Goal: Information Seeking & Learning: Check status

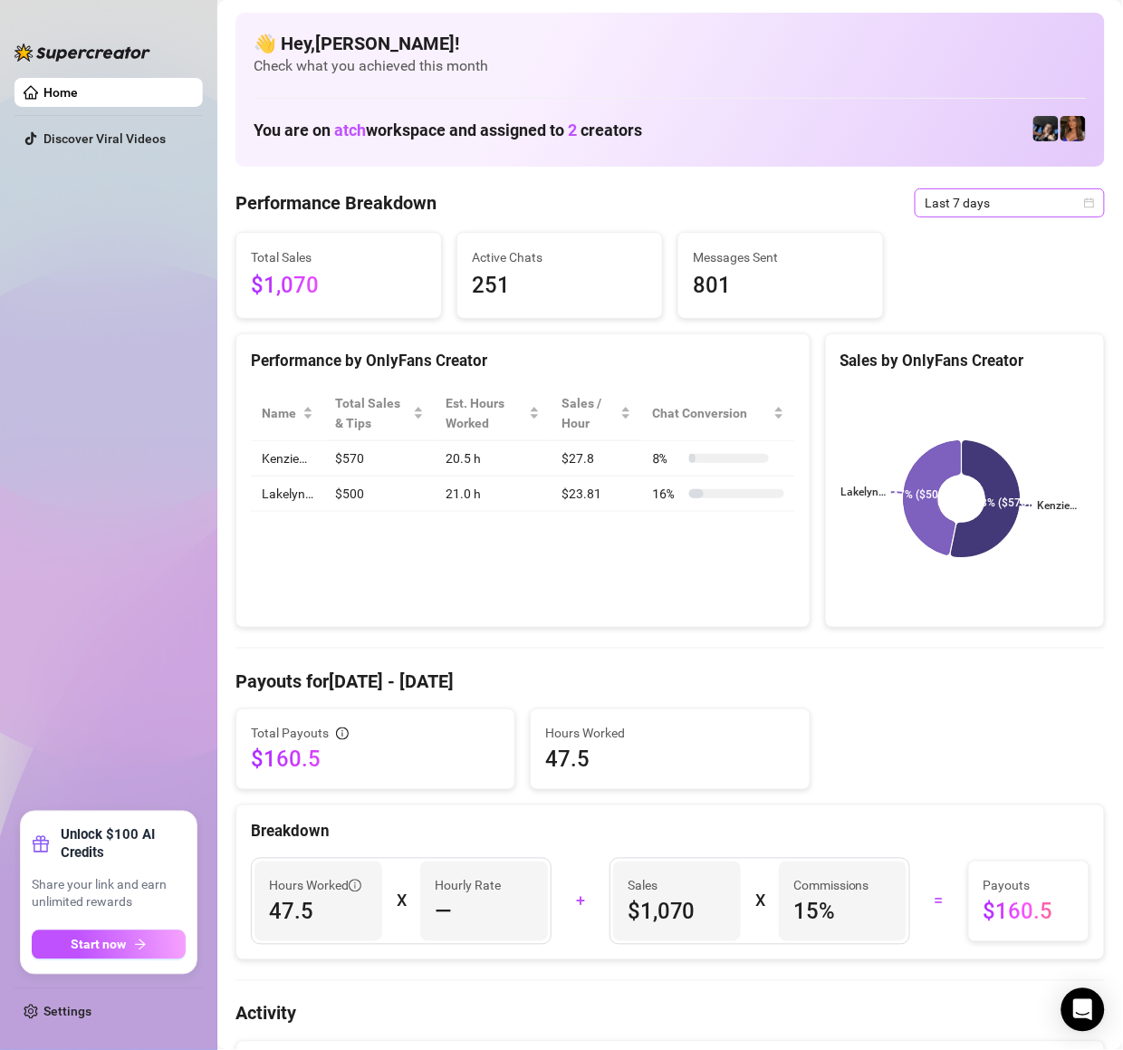
click at [983, 205] on span "Last 7 days" at bounding box center [1010, 202] width 168 height 27
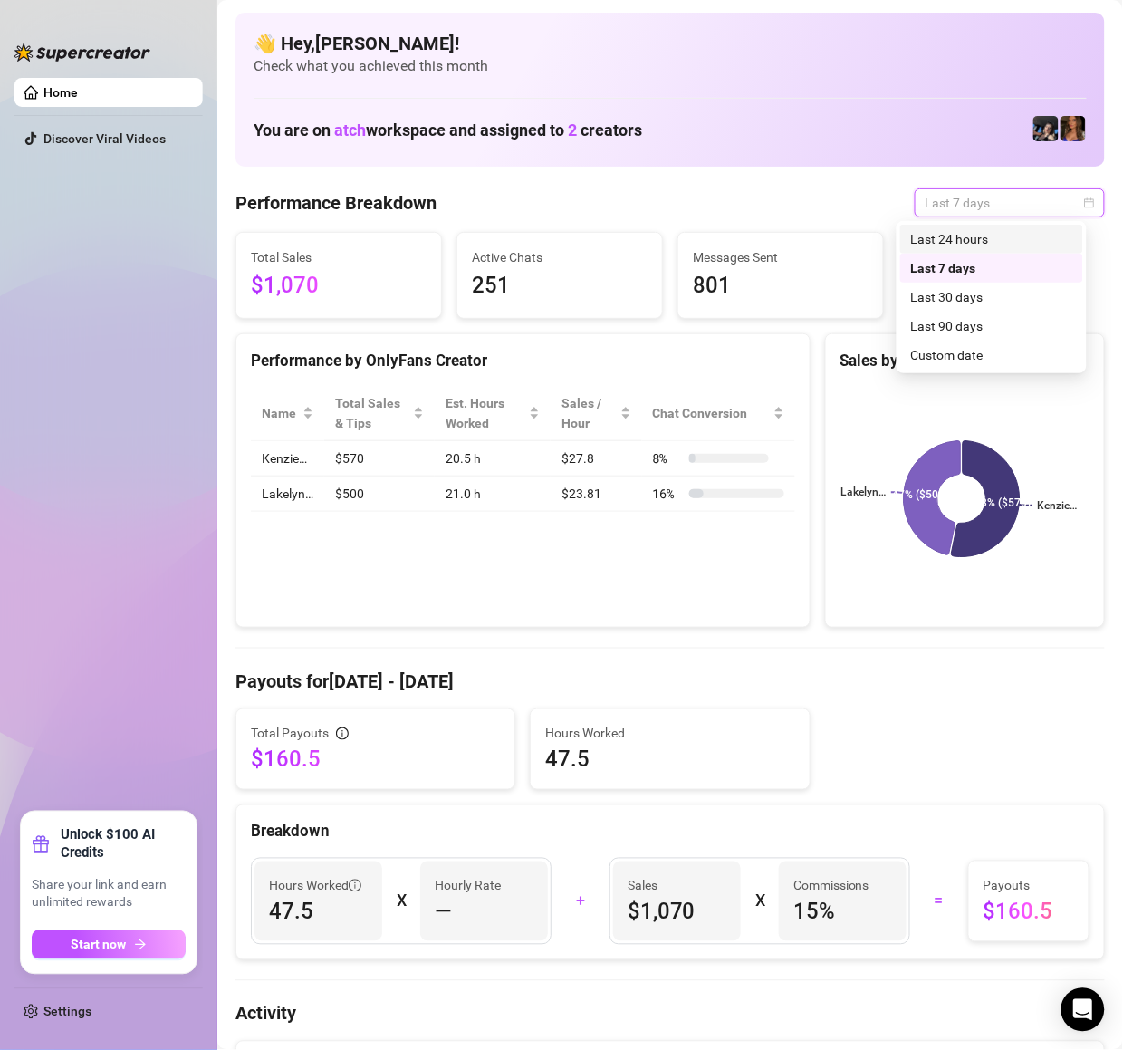
click at [955, 232] on div "Last 24 hours" at bounding box center [991, 239] width 161 height 20
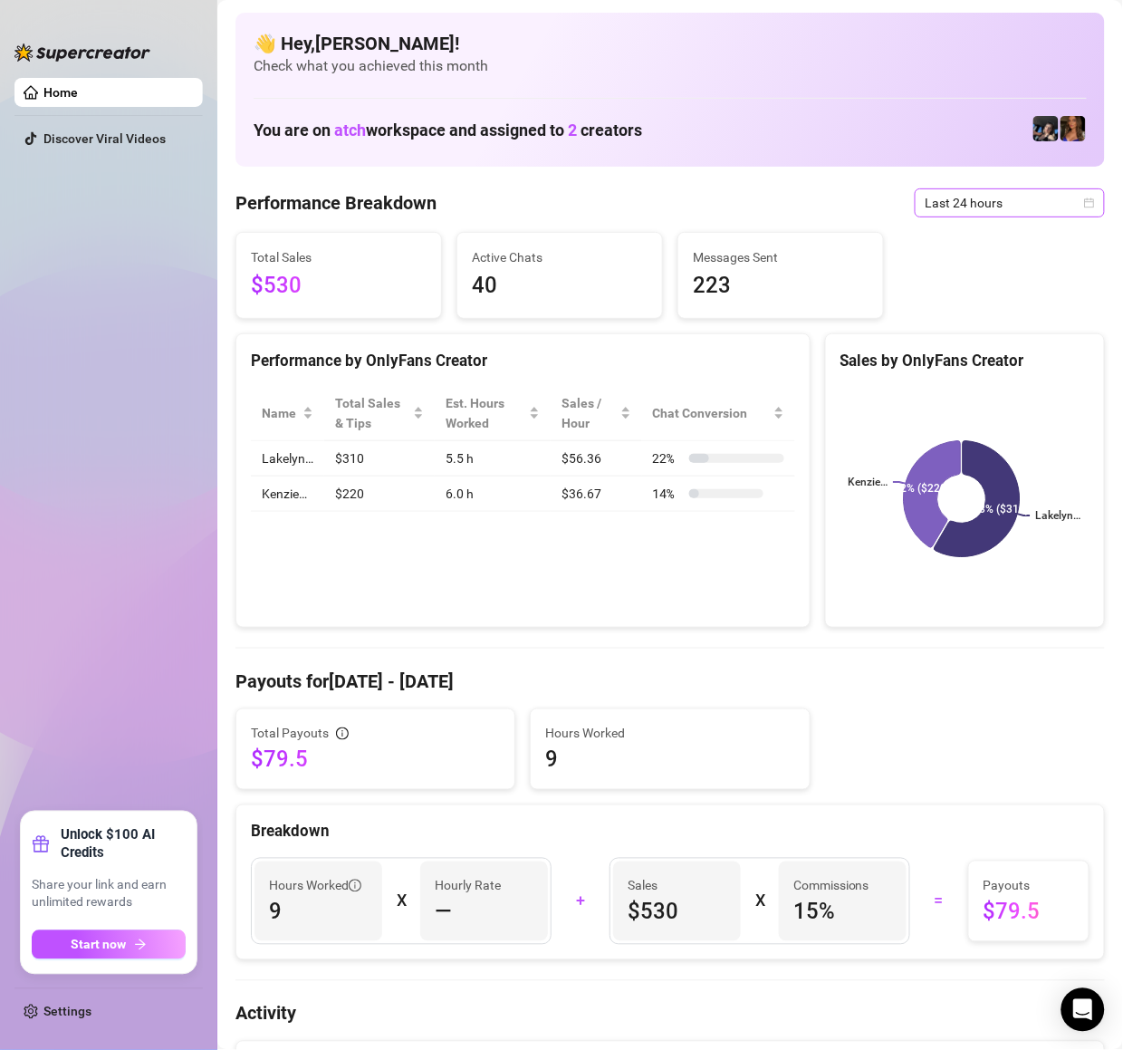
click at [935, 189] on span "Last 24 hours" at bounding box center [1010, 202] width 168 height 27
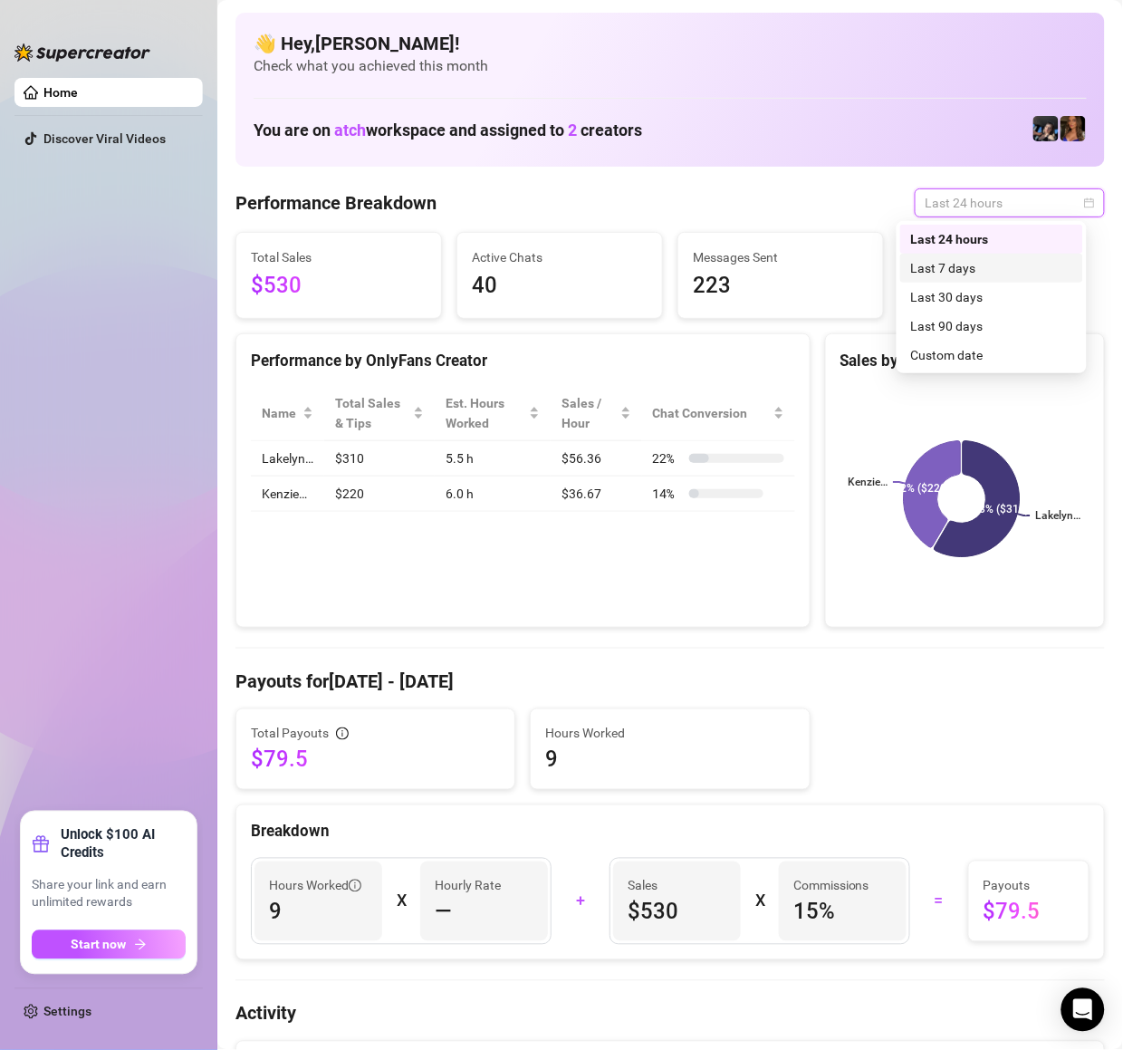
click at [936, 263] on div "Last 7 days" at bounding box center [991, 268] width 161 height 20
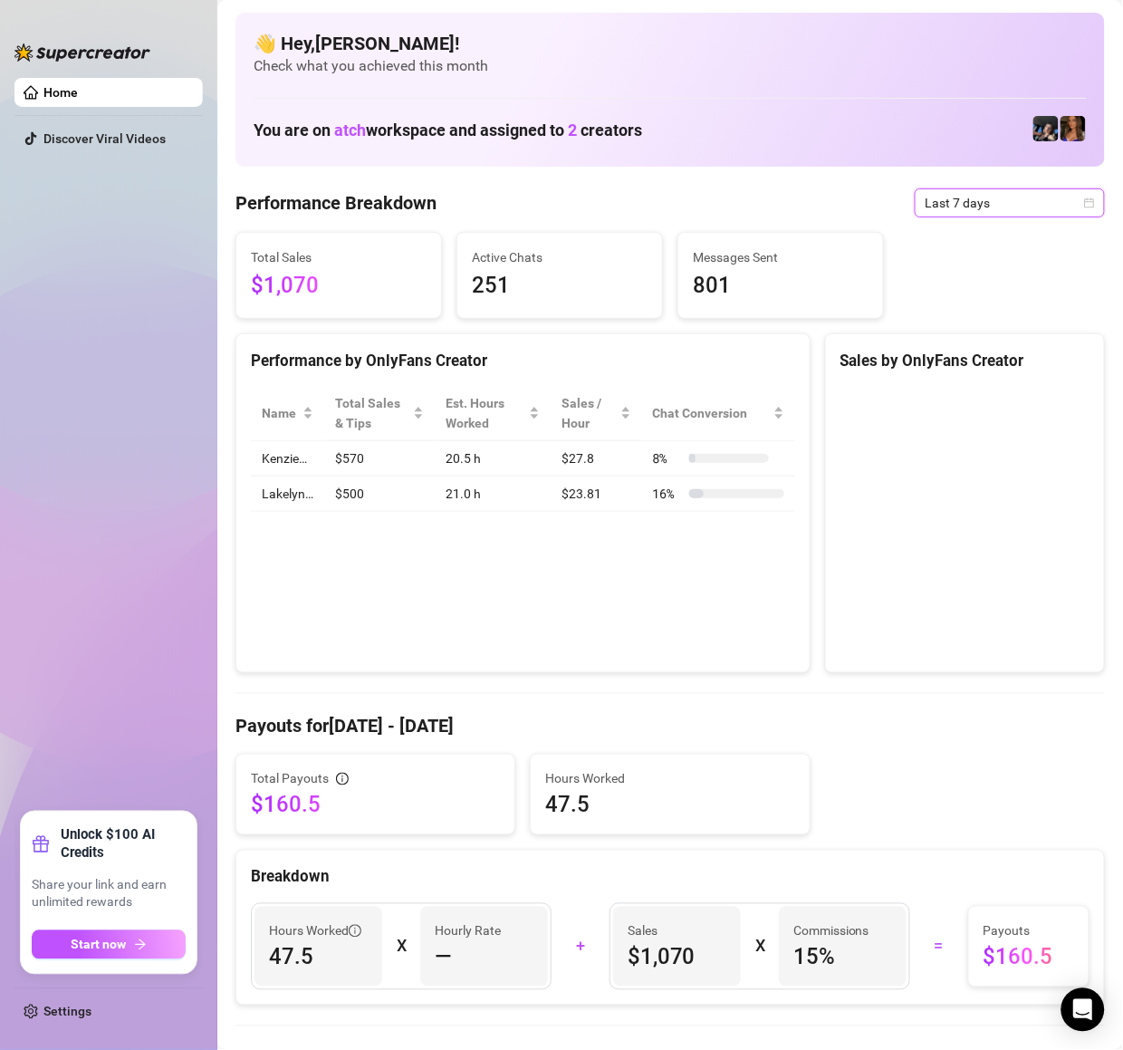
click at [963, 235] on div "Total Sales $1,070 Active Chats 251 Messages Sent 801" at bounding box center [670, 275] width 884 height 87
click at [969, 197] on span "Last 7 days" at bounding box center [1010, 202] width 168 height 27
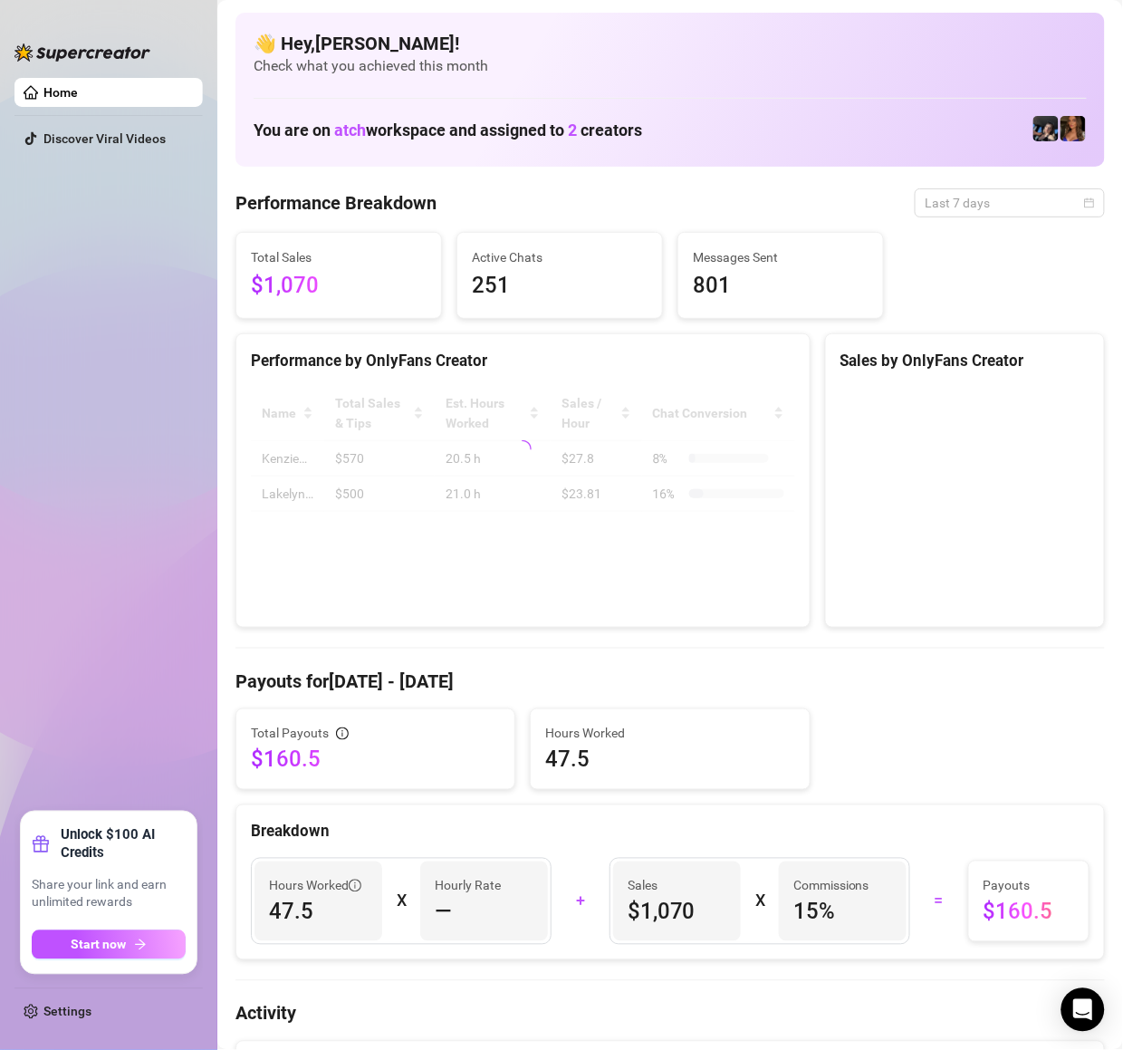
click at [958, 225] on div "Last 24 hours" at bounding box center [991, 239] width 183 height 29
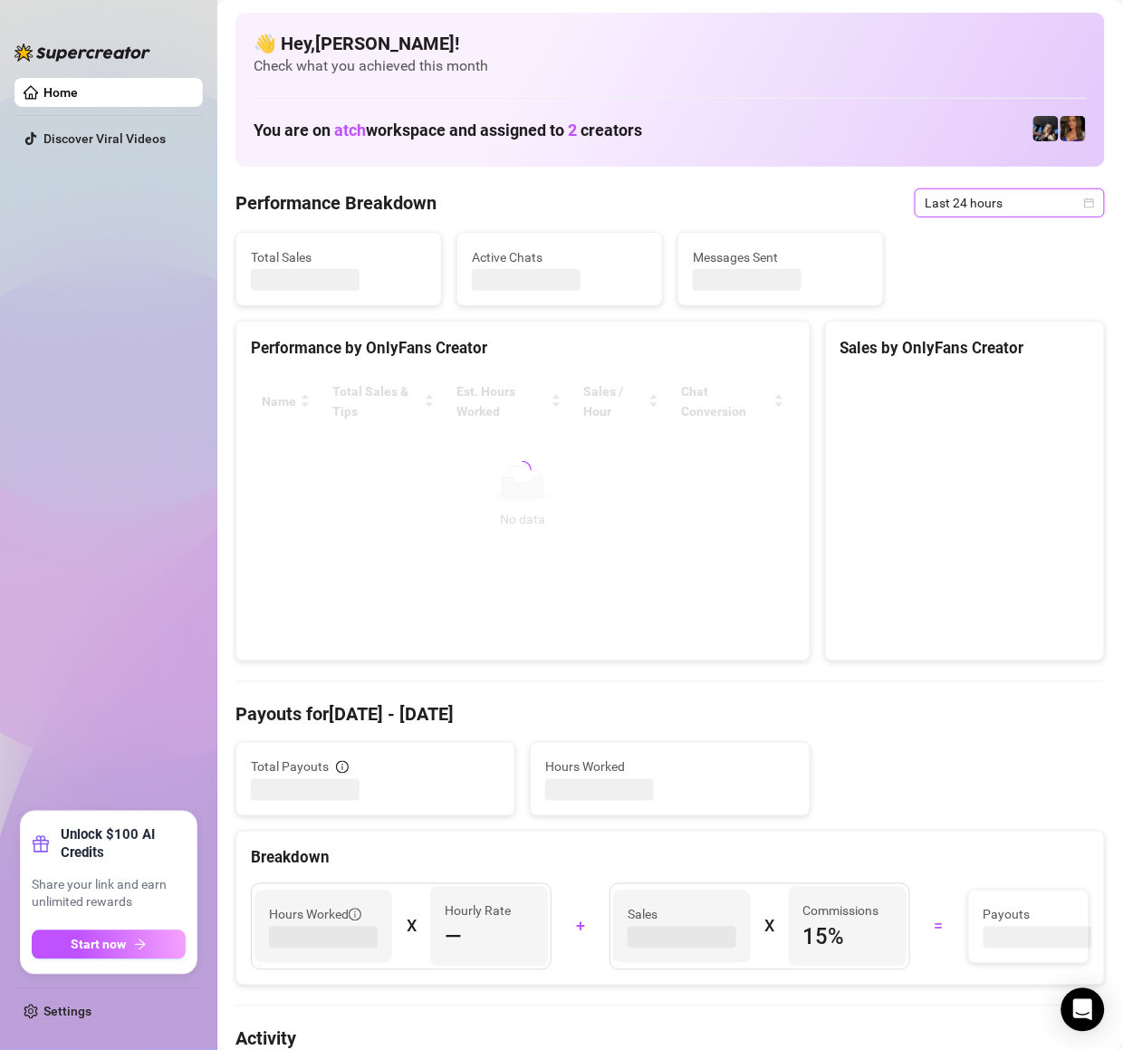
click at [959, 236] on div "Total Sales Active Chats Messages Sent" at bounding box center [670, 269] width 884 height 74
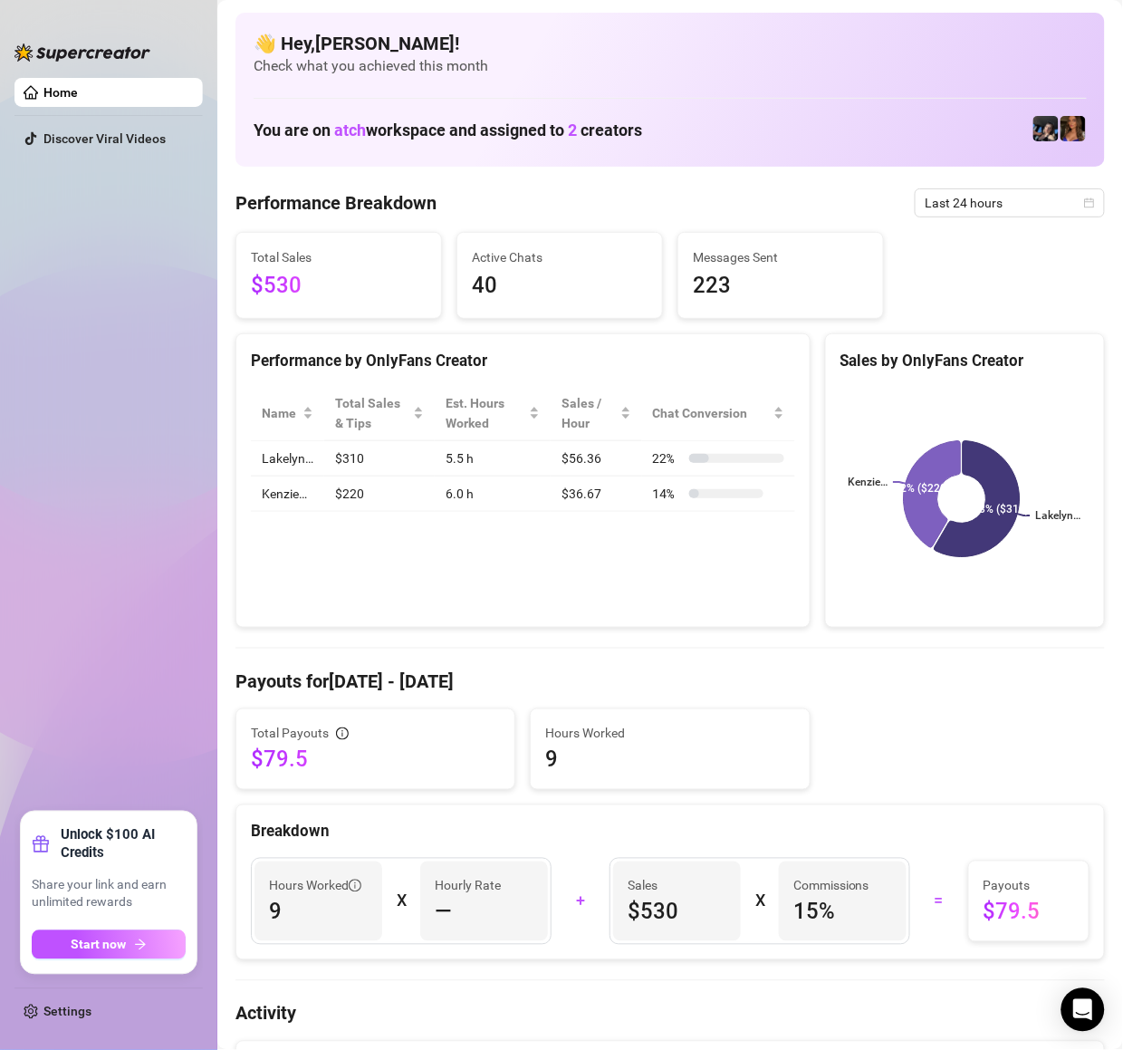
click at [940, 288] on div "Total Sales $530 Active Chats 40 Messages Sent 223" at bounding box center [670, 275] width 884 height 87
drag, startPoint x: 1001, startPoint y: 210, endPoint x: 993, endPoint y: 250, distance: 40.7
click at [1000, 210] on span "Last 24 hours" at bounding box center [1010, 202] width 168 height 27
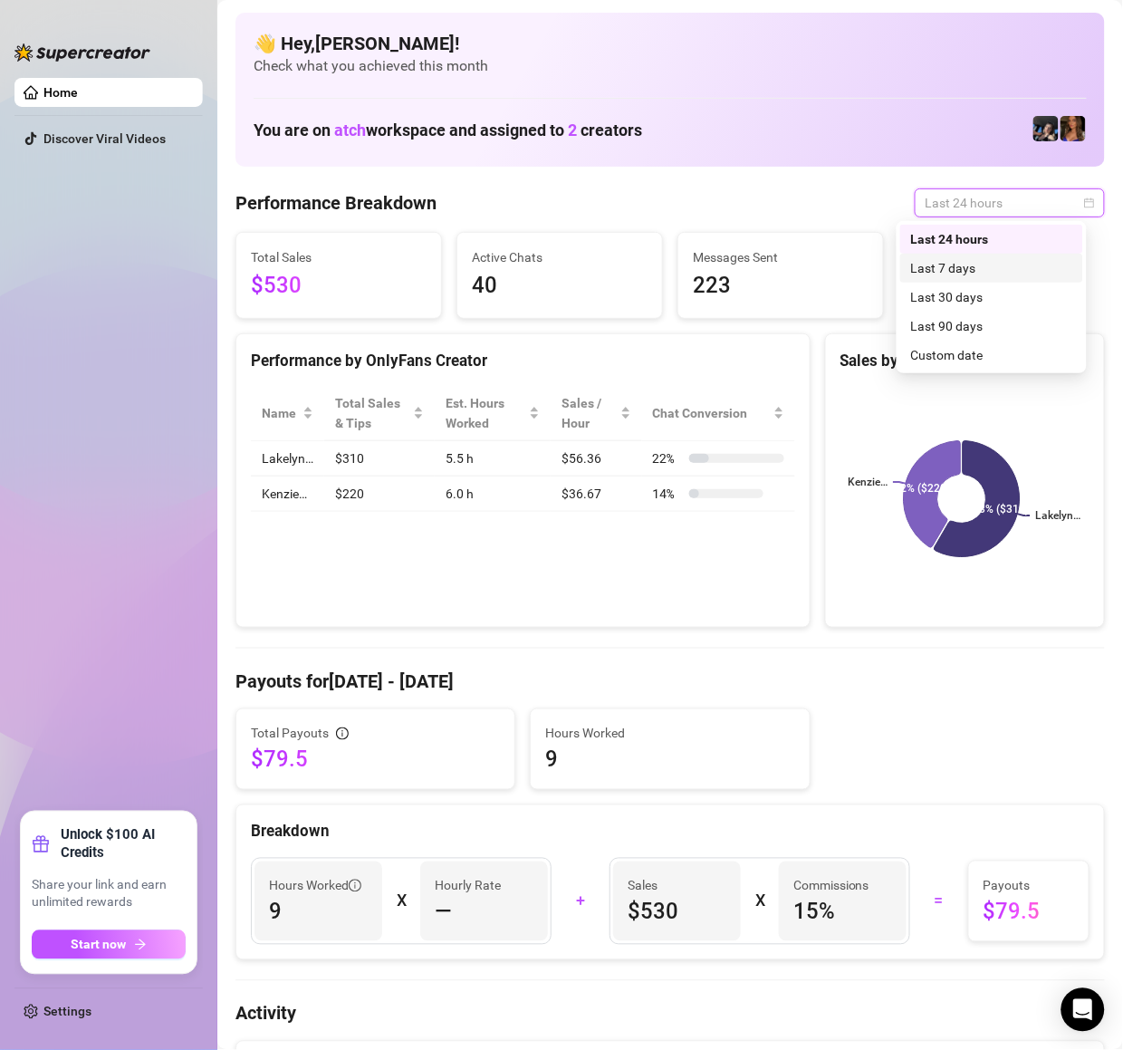
click at [993, 263] on div "Last 7 days" at bounding box center [991, 268] width 161 height 20
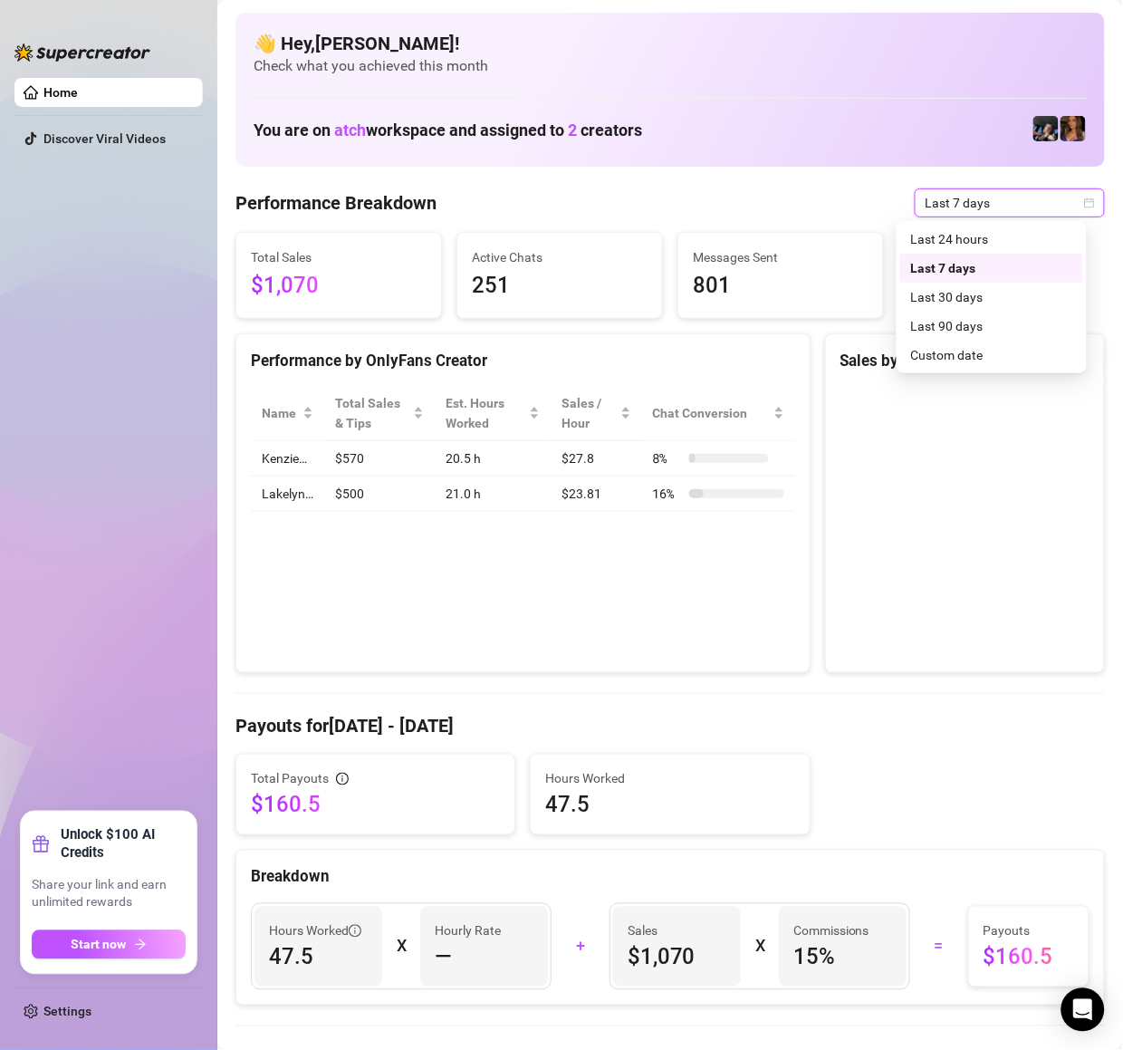
click at [987, 206] on span "Last 7 days" at bounding box center [1010, 202] width 168 height 27
click at [978, 235] on div "Last 24 hours" at bounding box center [991, 239] width 161 height 20
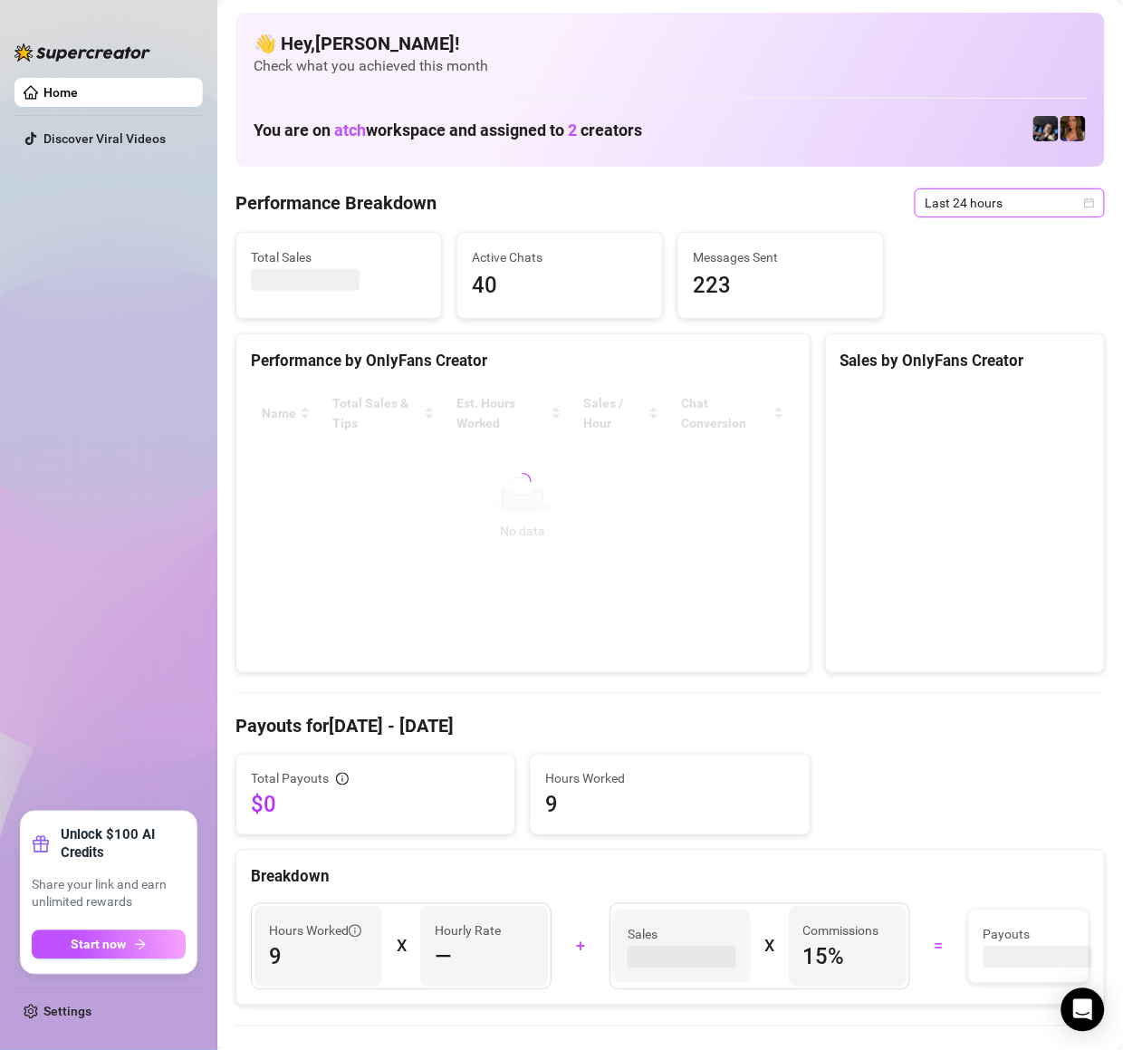
click at [607, 191] on div "Performance Breakdown Last 24 hours Last 24 hours" at bounding box center [669, 202] width 869 height 29
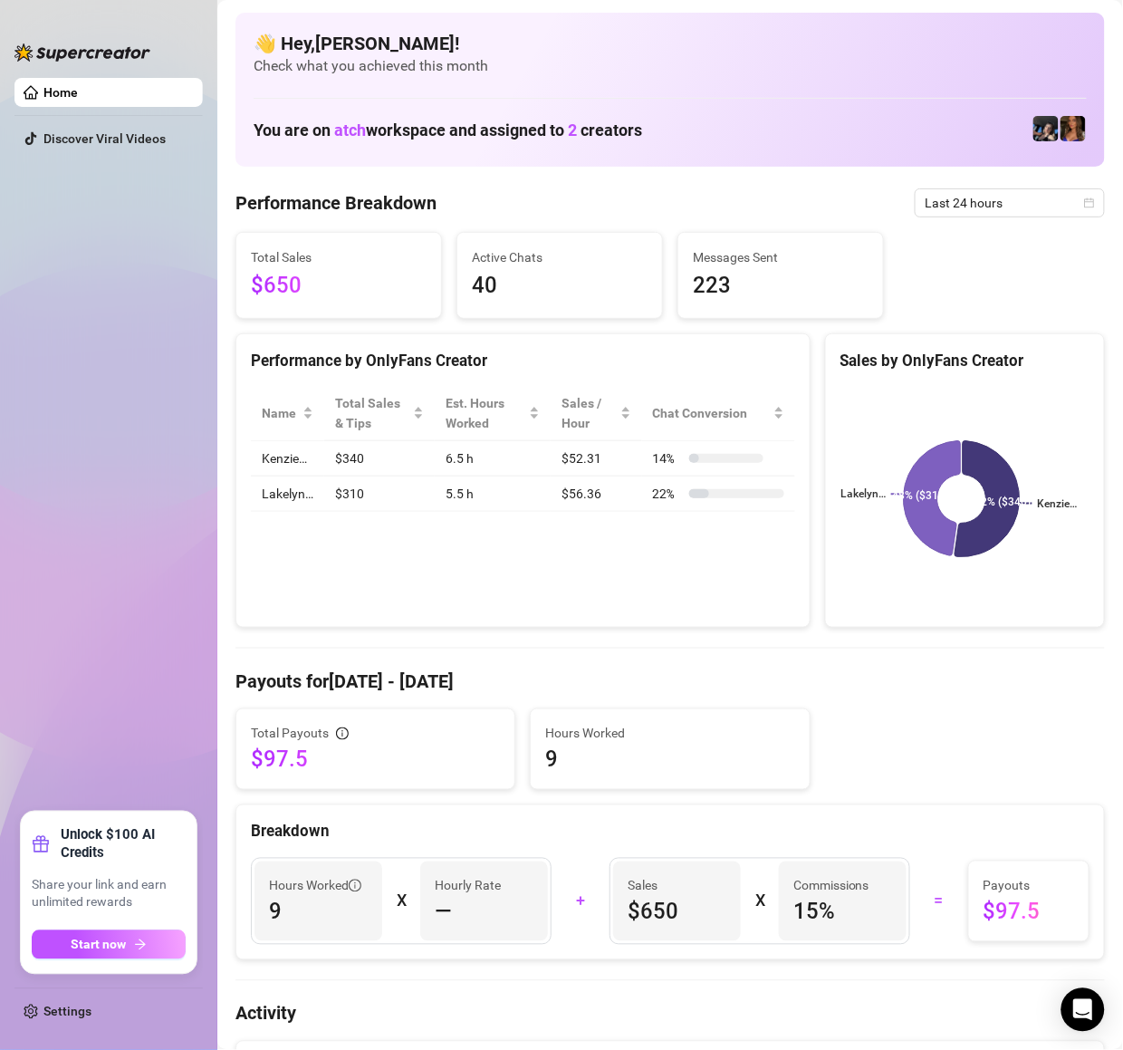
click at [123, 402] on ul "Home Discover Viral Videos" at bounding box center [108, 438] width 188 height 734
click at [627, 572] on div "Performance by OnlyFans Creator Name Total Sales & Tips Est. Hours Worked Sales…" at bounding box center [522, 480] width 575 height 295
click at [622, 596] on div "Performance by OnlyFans Creator Name Total Sales & Tips Est. Hours Worked Sales…" at bounding box center [522, 480] width 575 height 295
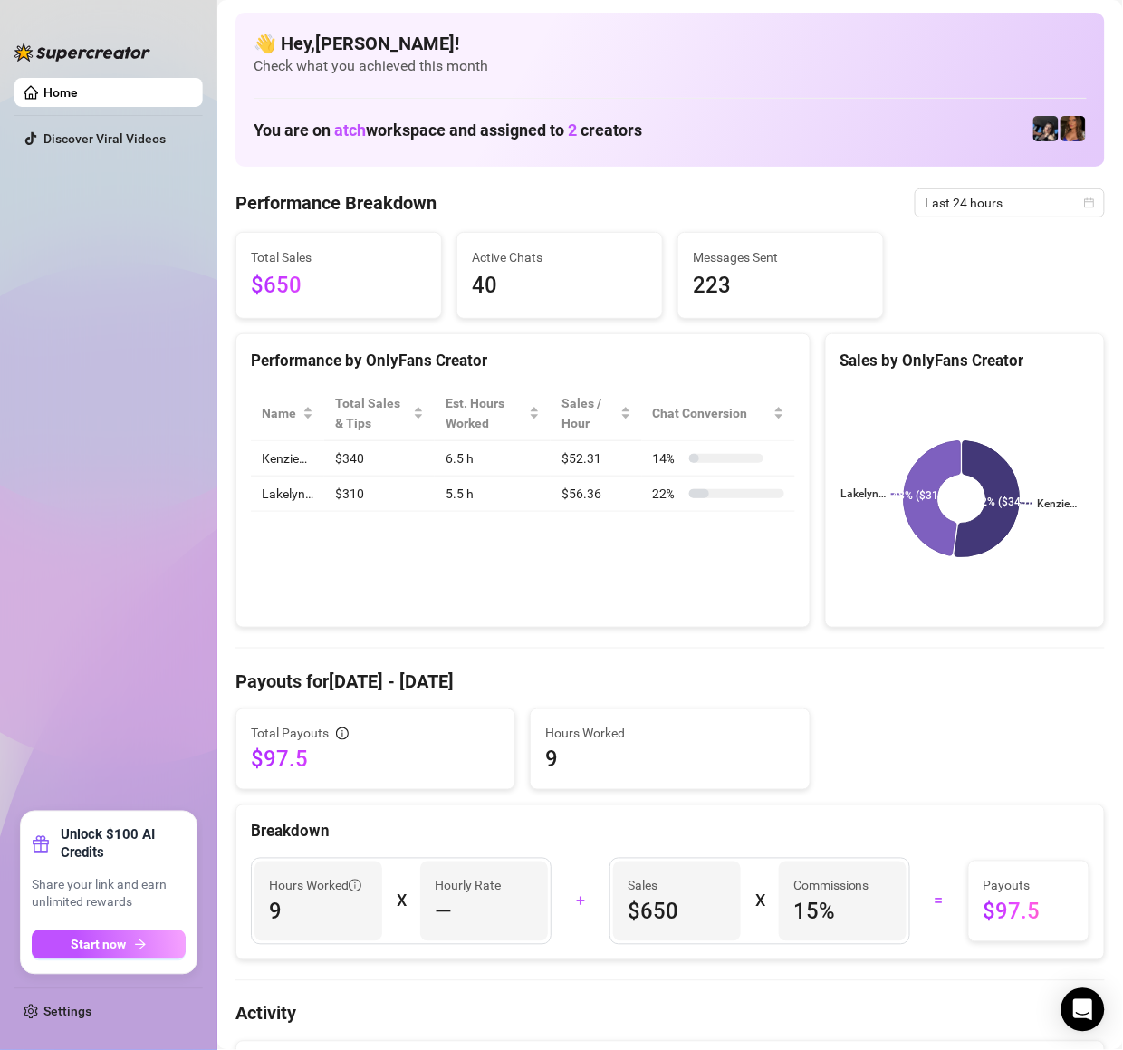
click at [621, 599] on div "Performance by OnlyFans Creator Name Total Sales & Tips Est. Hours Worked Sales…" at bounding box center [522, 480] width 575 height 295
click at [947, 203] on span "Last 7 days" at bounding box center [1010, 202] width 168 height 27
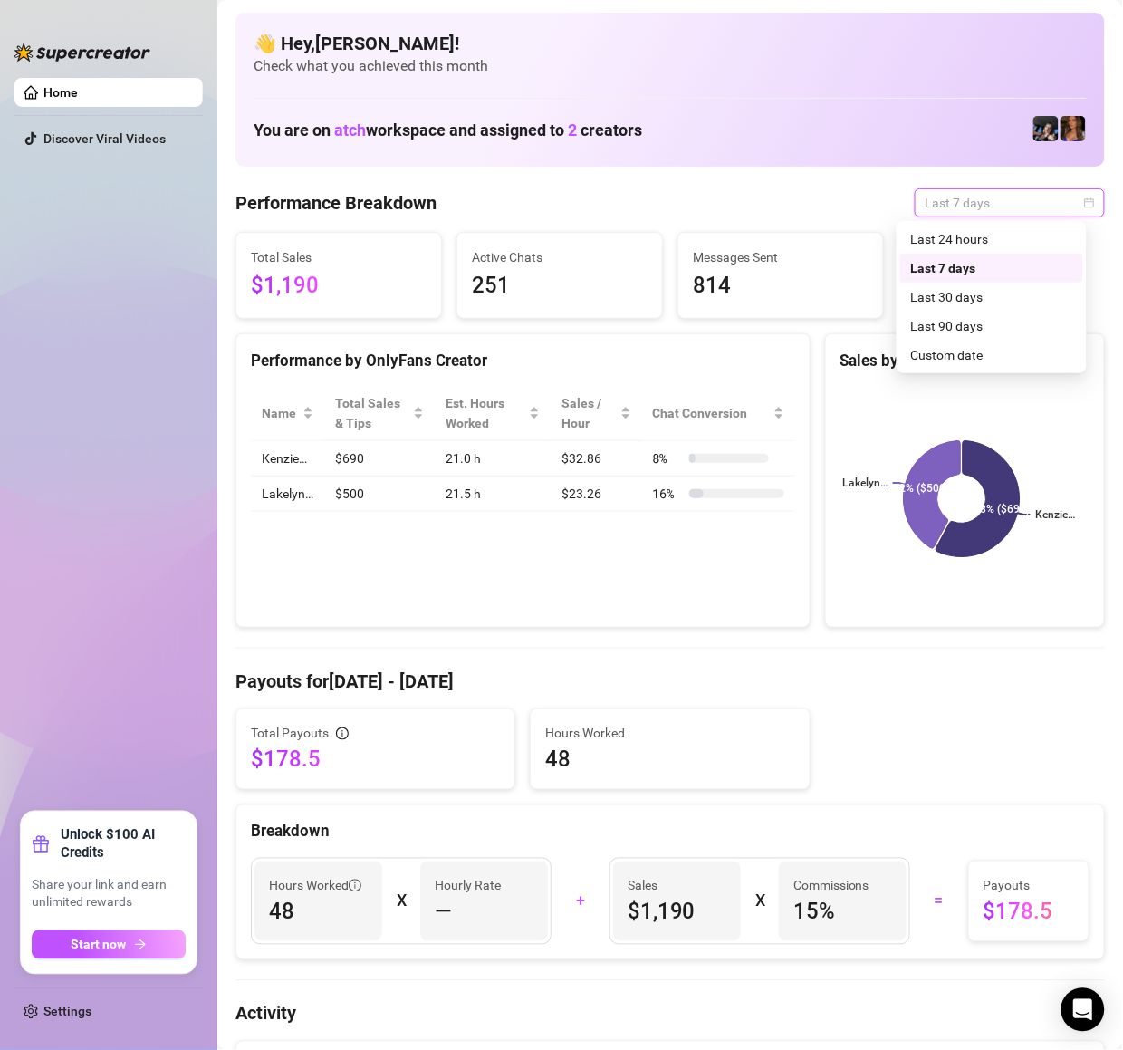
click at [925, 254] on div "Last 7 days" at bounding box center [991, 268] width 183 height 29
click at [940, 196] on span "Last 7 days" at bounding box center [1010, 202] width 168 height 27
click at [946, 245] on div "Last 24 hours" at bounding box center [991, 239] width 161 height 20
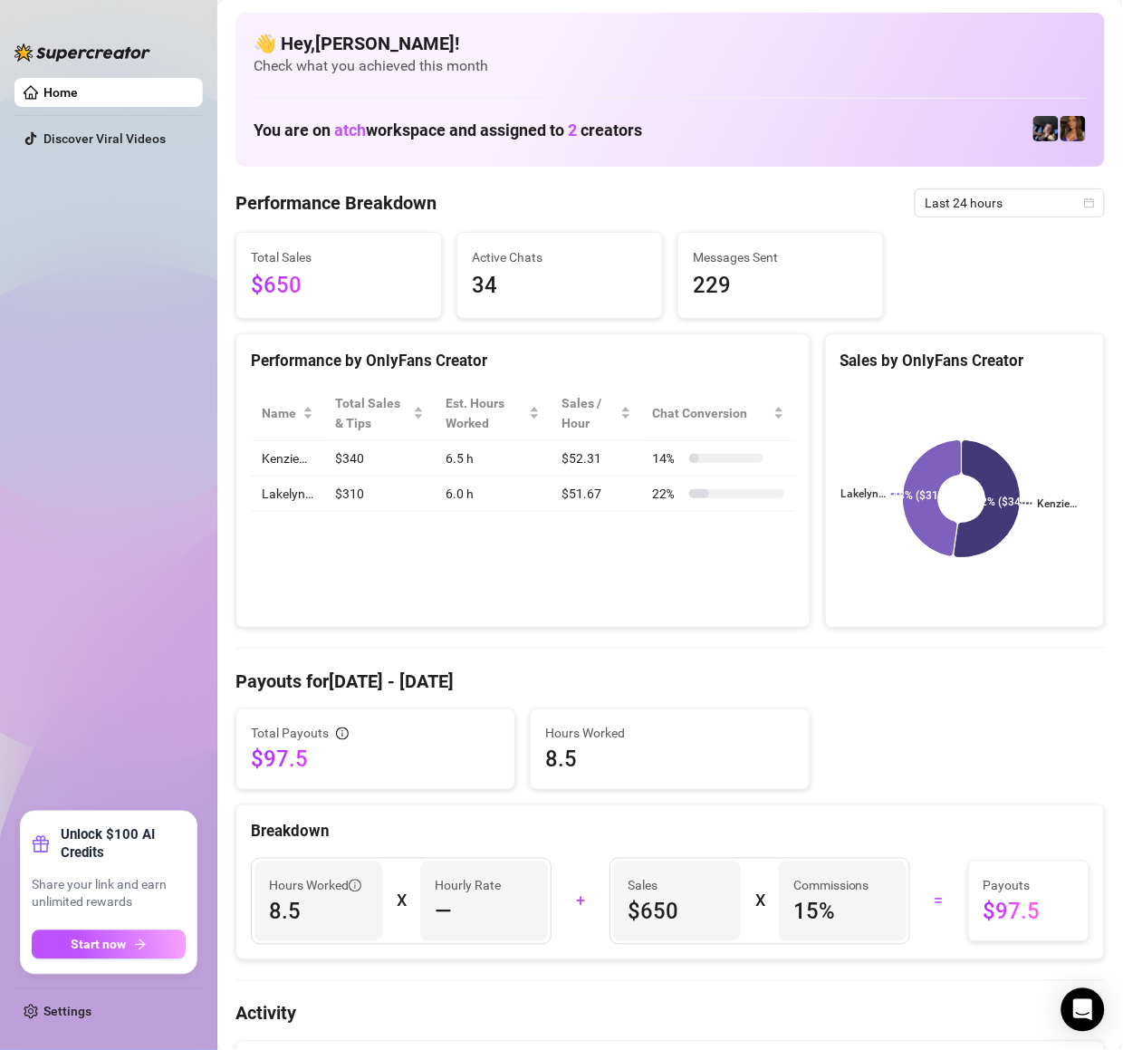
click at [981, 215] on span "Last 24 hours" at bounding box center [1010, 202] width 168 height 27
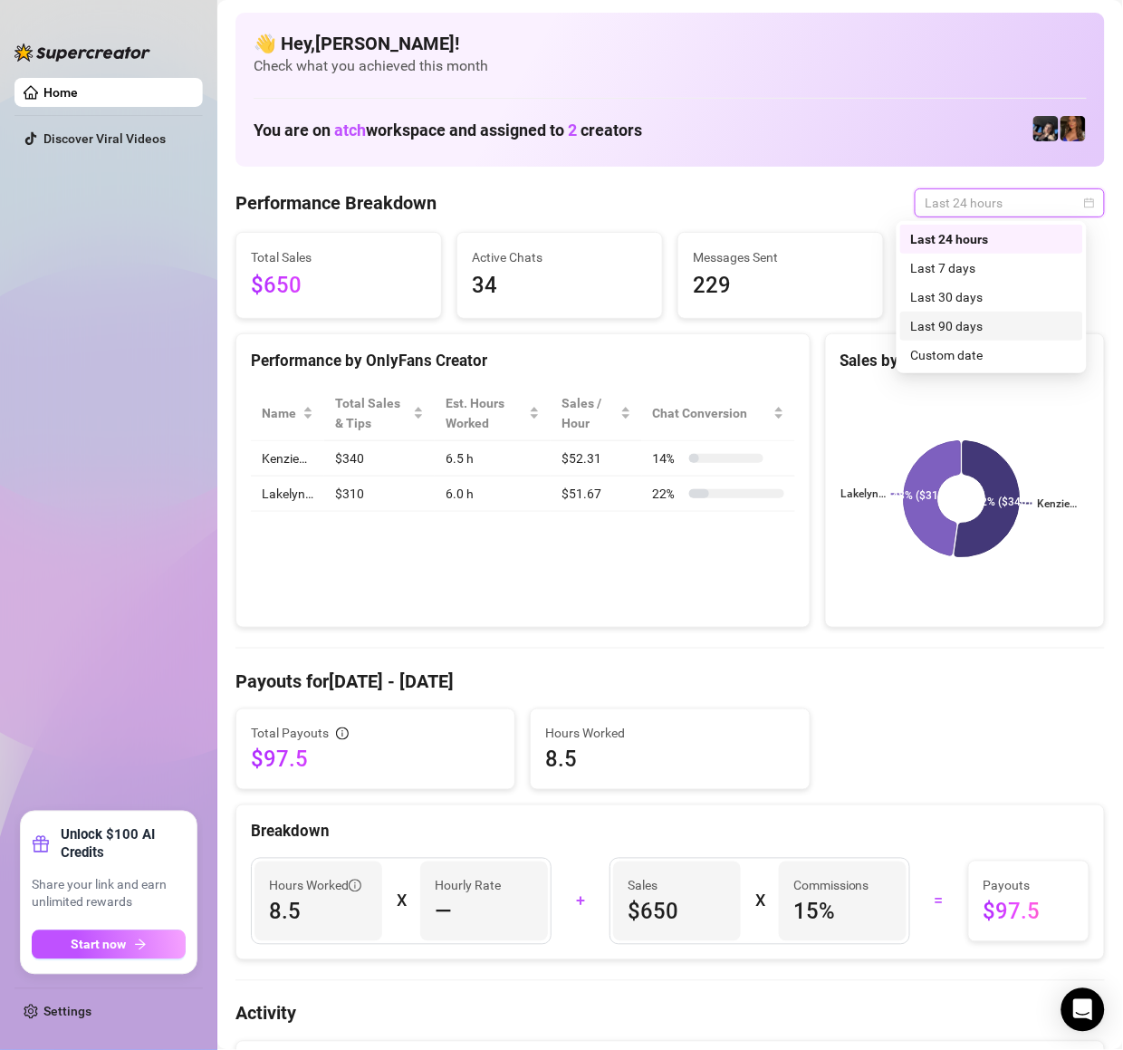
click at [979, 334] on div "Last 90 days" at bounding box center [991, 326] width 161 height 20
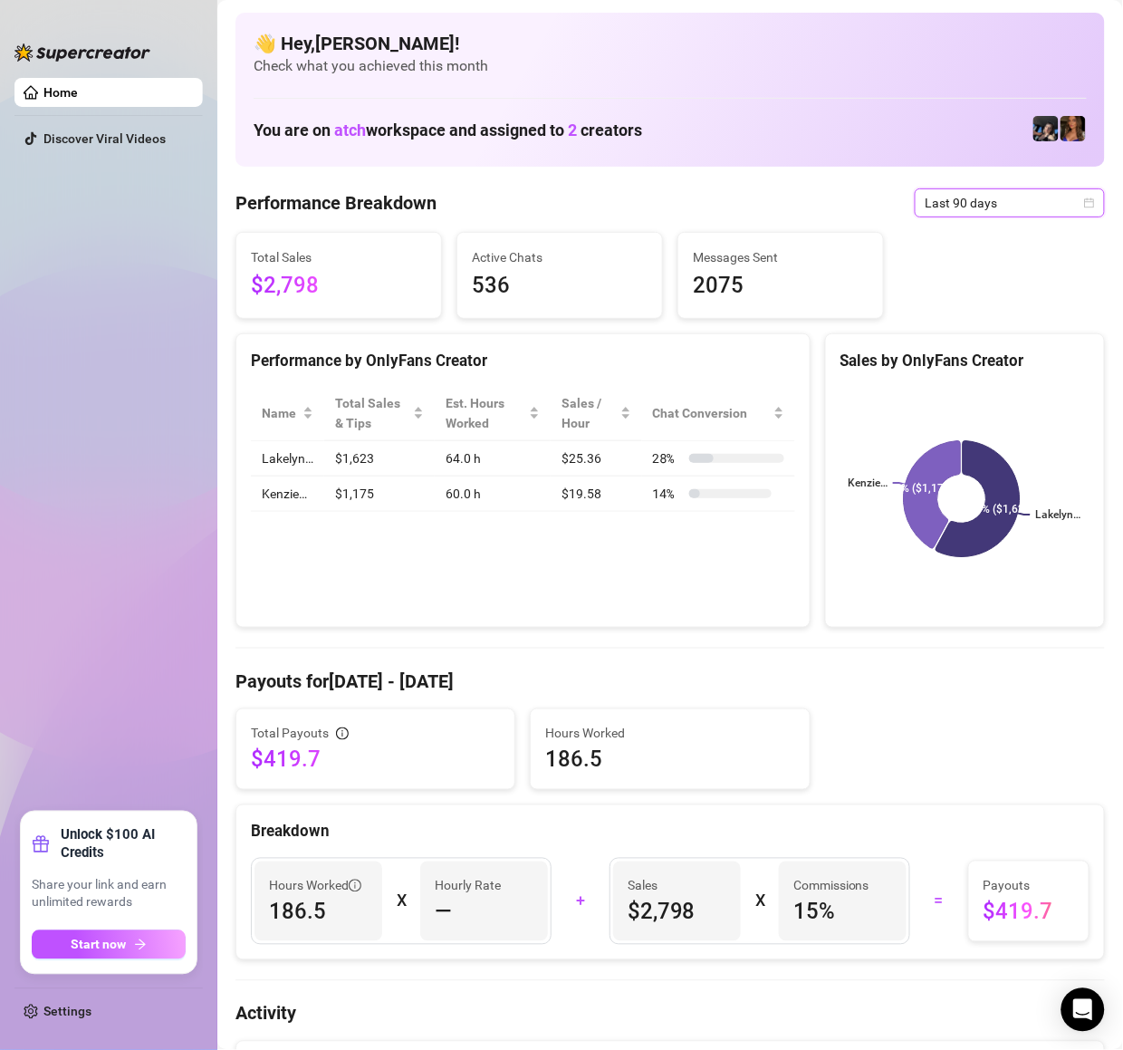
click at [687, 506] on td "14 %" at bounding box center [718, 493] width 153 height 35
drag, startPoint x: 974, startPoint y: 207, endPoint x: 968, endPoint y: 259, distance: 51.9
click at [973, 207] on span "Last 90 days" at bounding box center [1010, 202] width 168 height 27
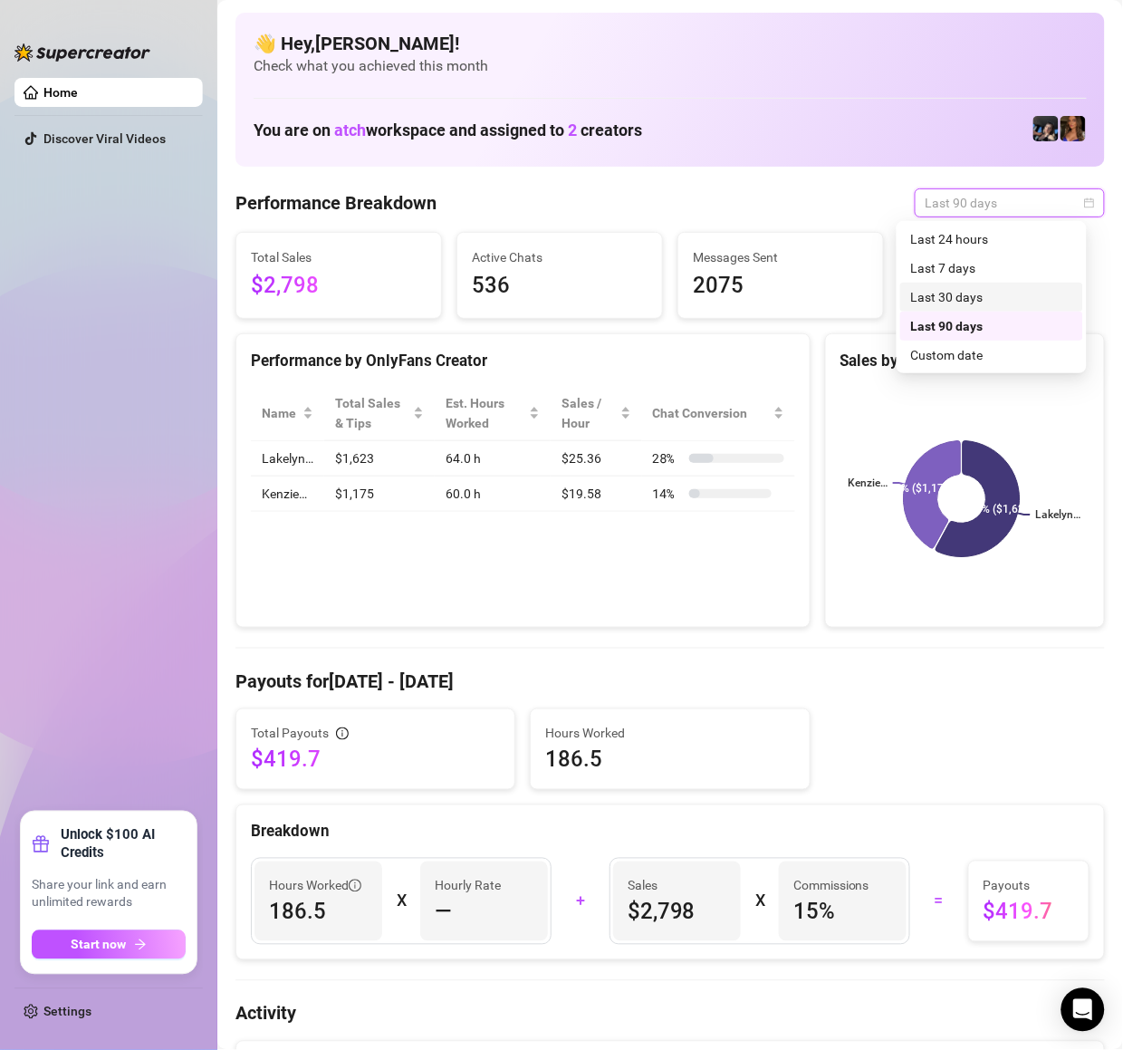
click at [976, 300] on div "Last 30 days" at bounding box center [991, 297] width 161 height 20
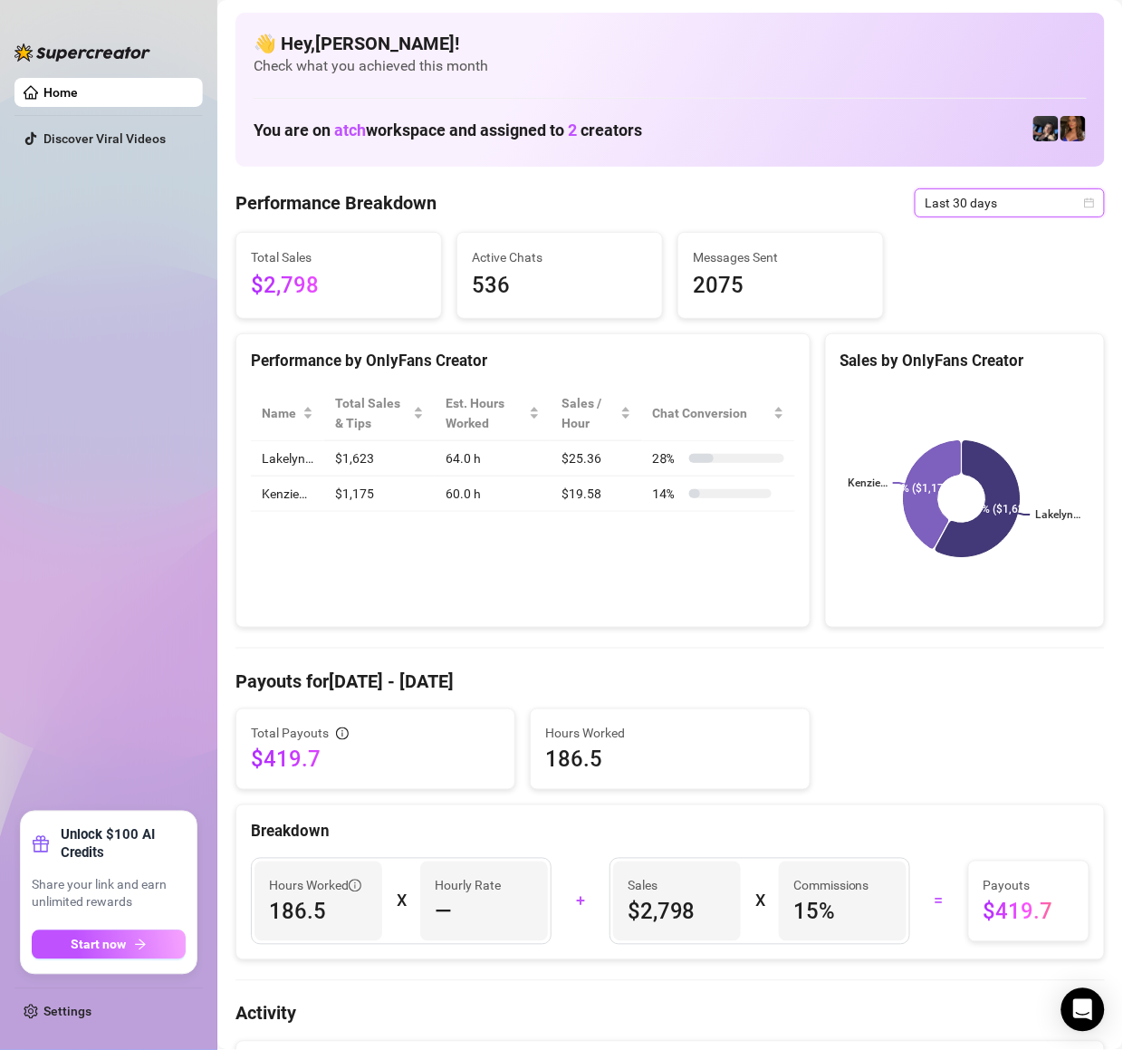
click at [989, 199] on span "Last 30 days" at bounding box center [1010, 202] width 168 height 27
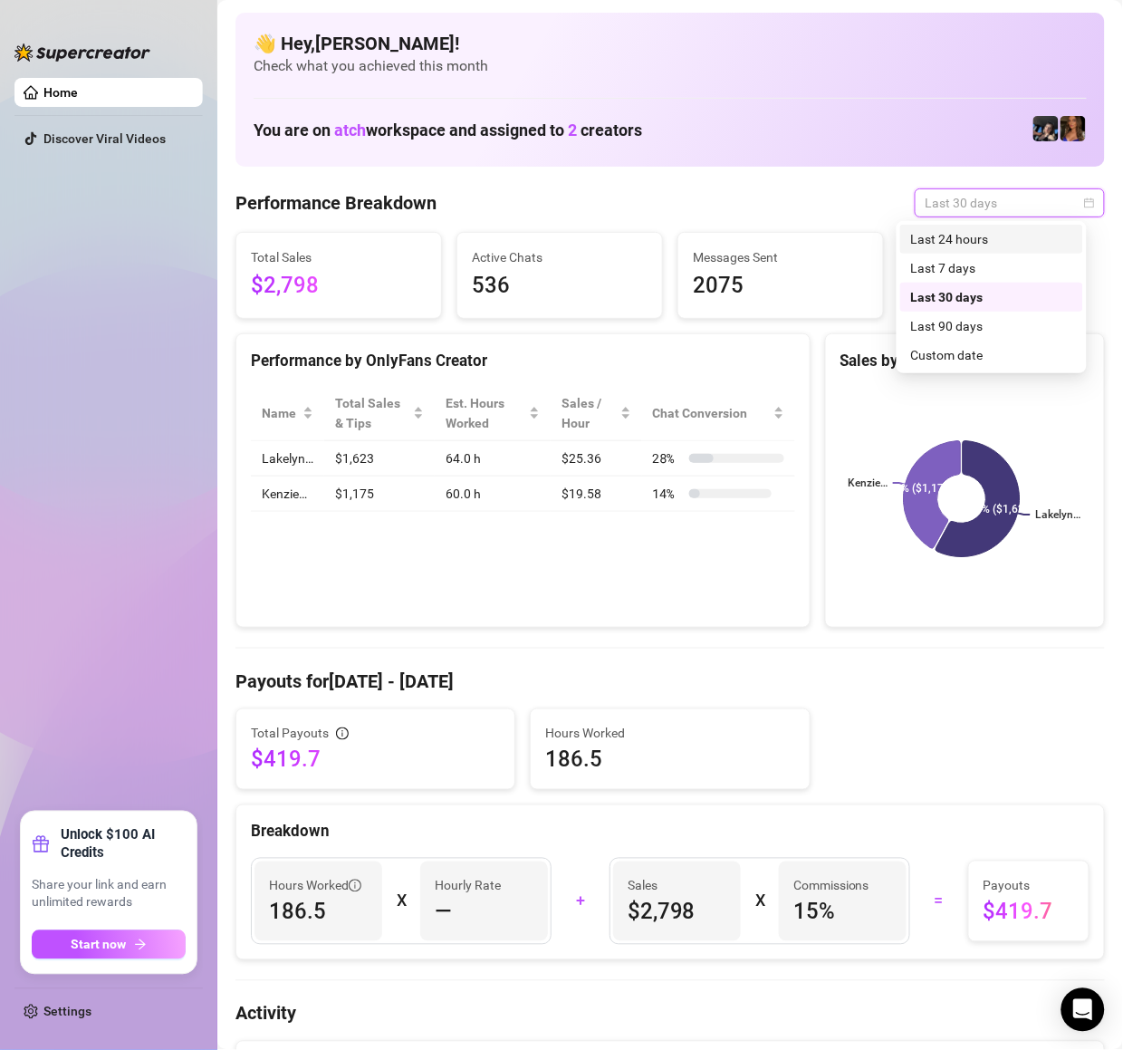
click at [983, 240] on div "Last 24 hours" at bounding box center [991, 239] width 161 height 20
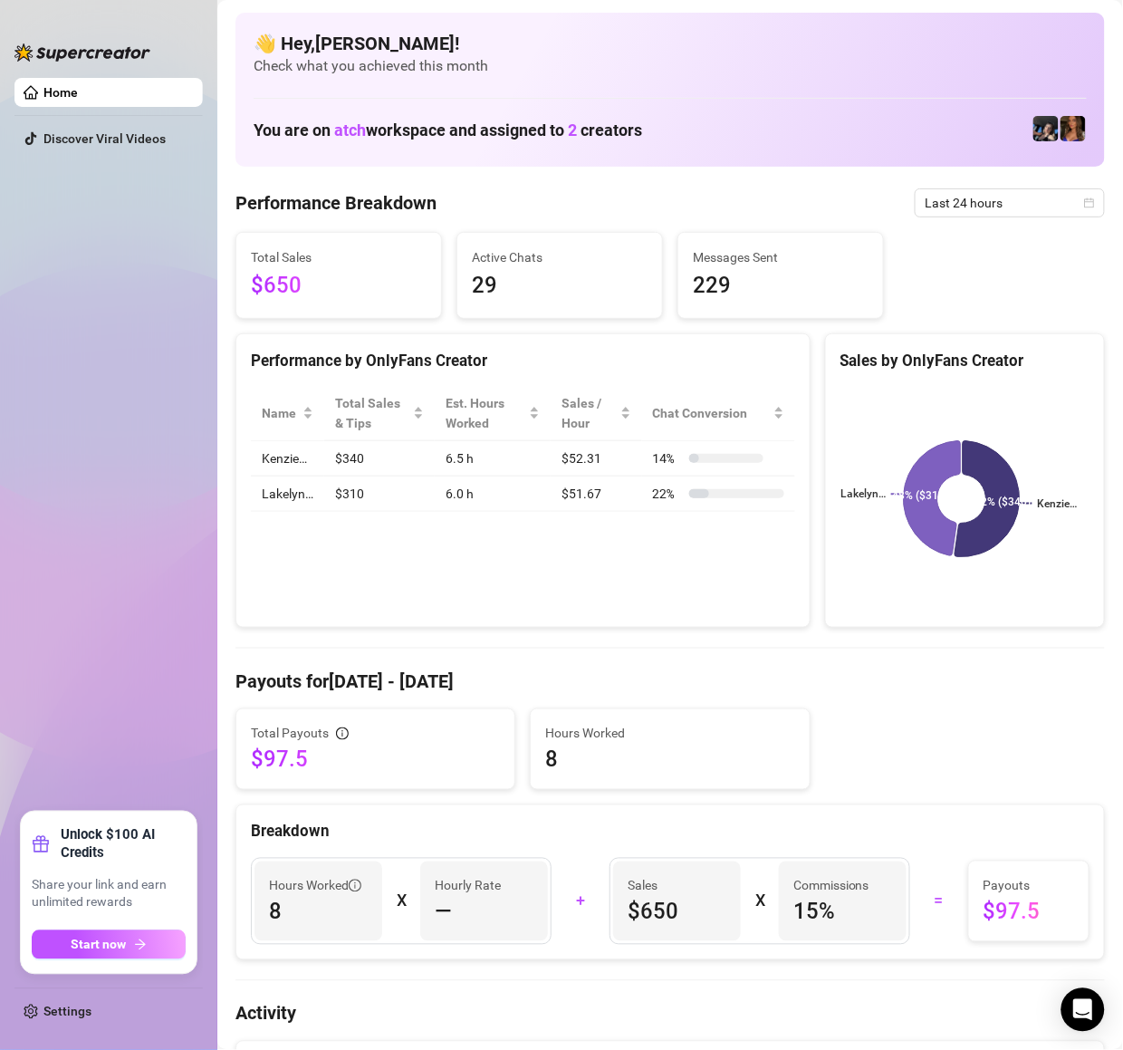
drag, startPoint x: 56, startPoint y: 544, endPoint x: 132, endPoint y: 513, distance: 82.4
click at [100, 523] on ul "Home Discover Viral Videos" at bounding box center [108, 438] width 188 height 734
click at [523, 507] on td "6.0 h" at bounding box center [493, 493] width 116 height 35
drag, startPoint x: 979, startPoint y: 199, endPoint x: 982, endPoint y: 259, distance: 59.8
click at [980, 202] on span "Last 24 hours" at bounding box center [1010, 202] width 168 height 27
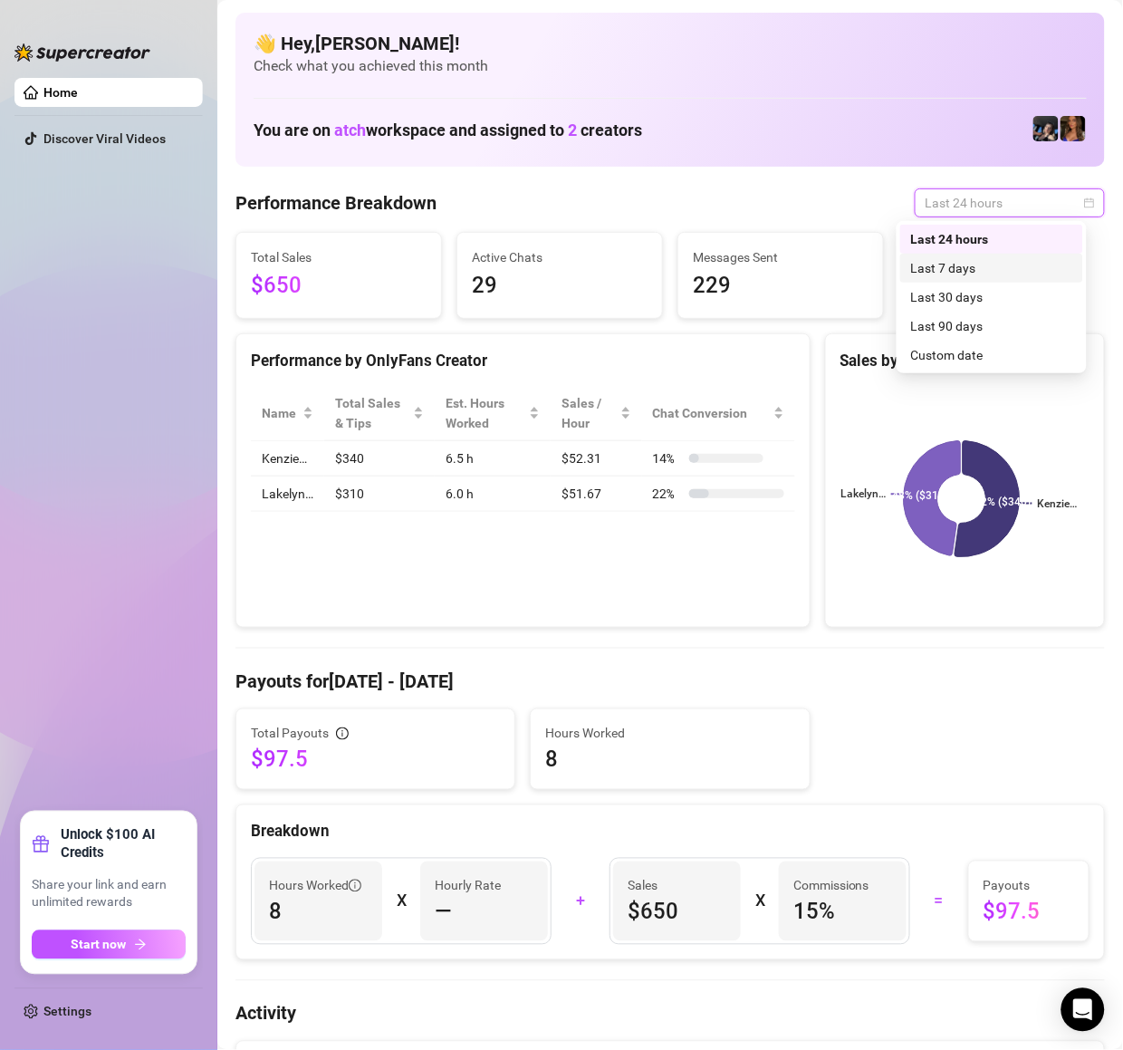
click at [982, 274] on div "Last 7 days" at bounding box center [991, 268] width 161 height 20
click at [987, 198] on span "Last 24 hours" at bounding box center [1010, 202] width 168 height 27
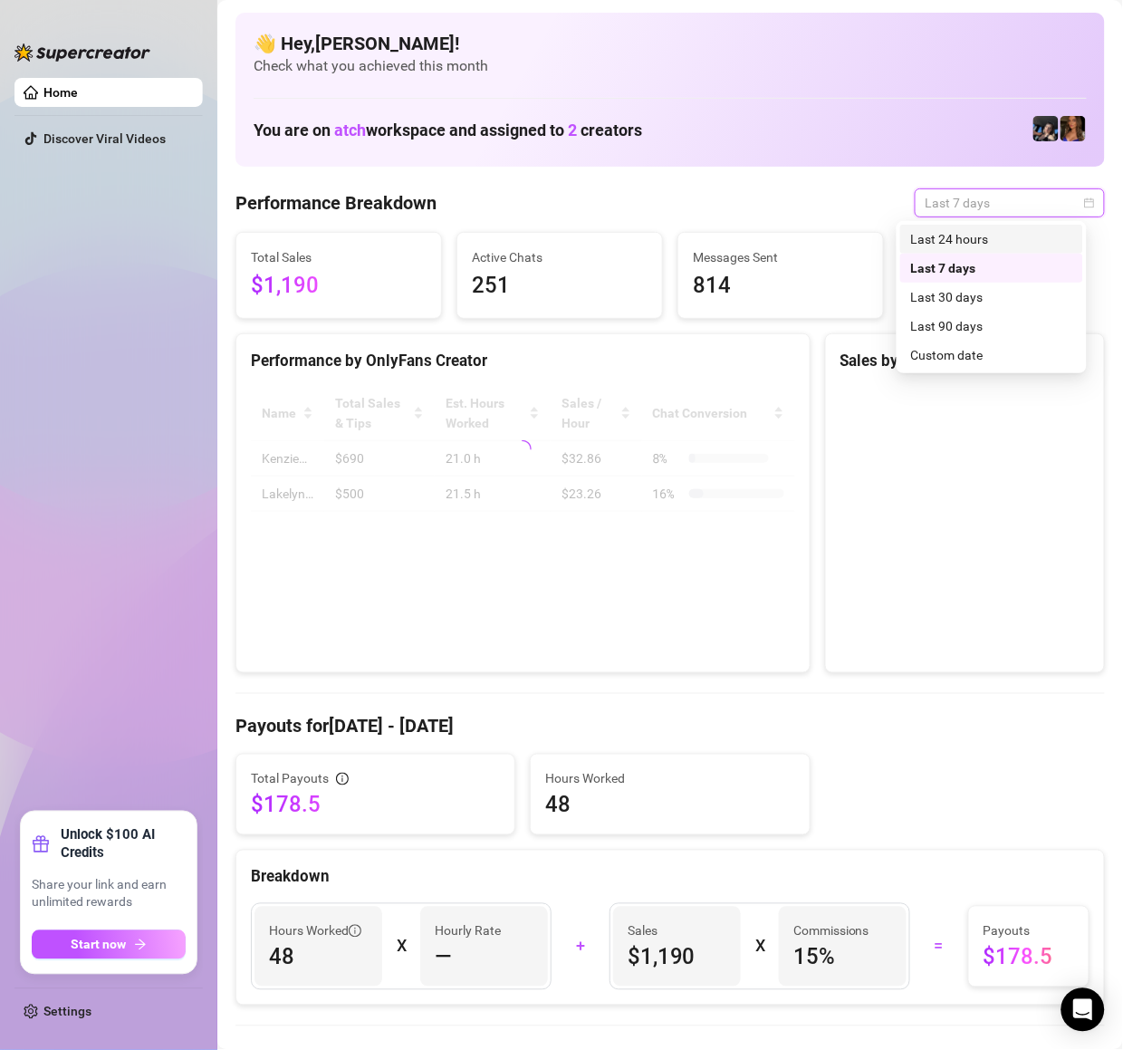
click at [974, 245] on div "Last 24 hours" at bounding box center [991, 239] width 161 height 20
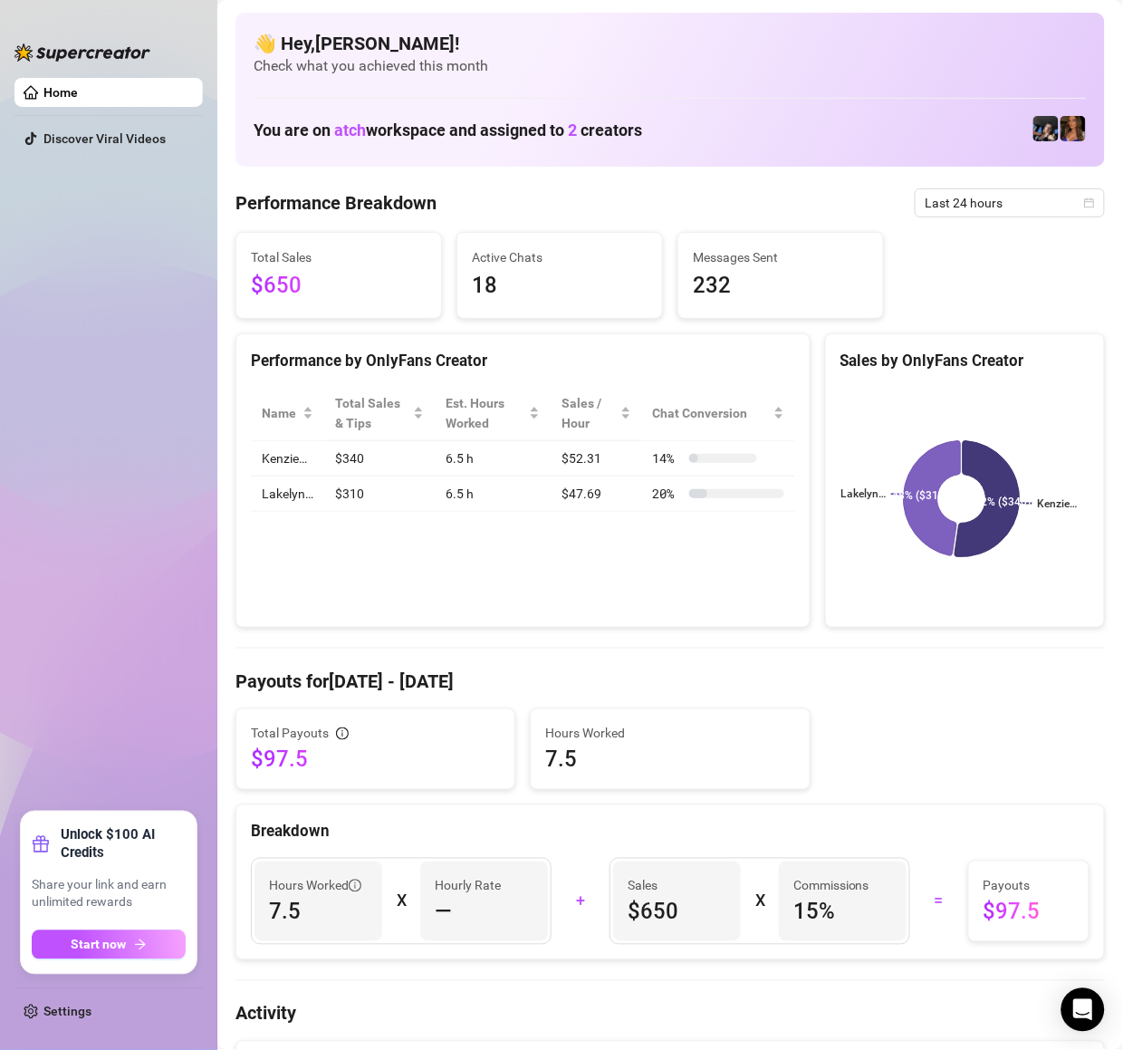
click at [158, 495] on ul "Home Discover Viral Videos" at bounding box center [108, 438] width 188 height 734
click at [333, 568] on div "Performance by OnlyFans Creator Name Total Sales & Tips Est. Hours Worked Sales…" at bounding box center [522, 480] width 575 height 295
drag, startPoint x: 147, startPoint y: 250, endPoint x: 250, endPoint y: 232, distance: 104.8
click at [149, 251] on ul "Home Discover Viral Videos" at bounding box center [108, 438] width 188 height 734
